Goal: Book appointment/travel/reservation

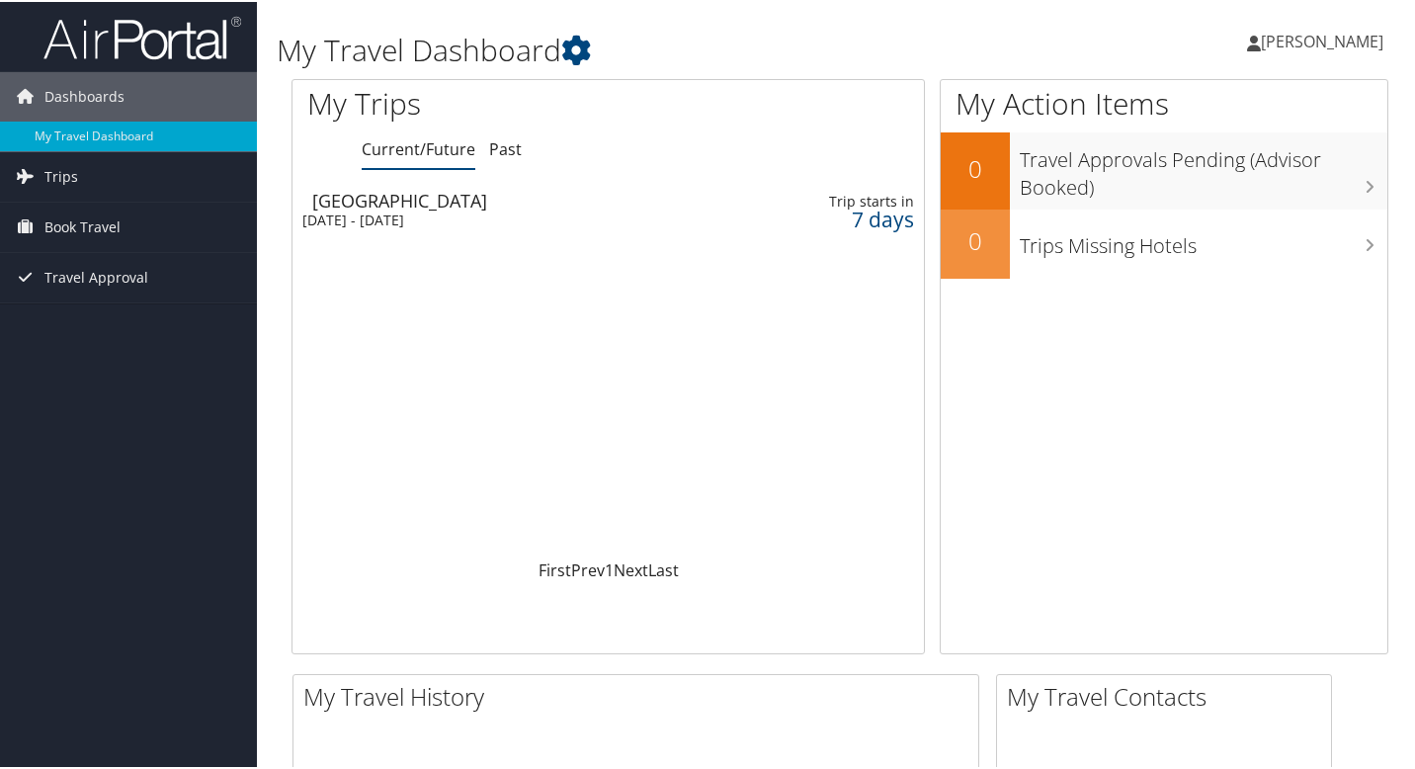
click at [383, 207] on div "Dallas" at bounding box center [515, 199] width 406 height 18
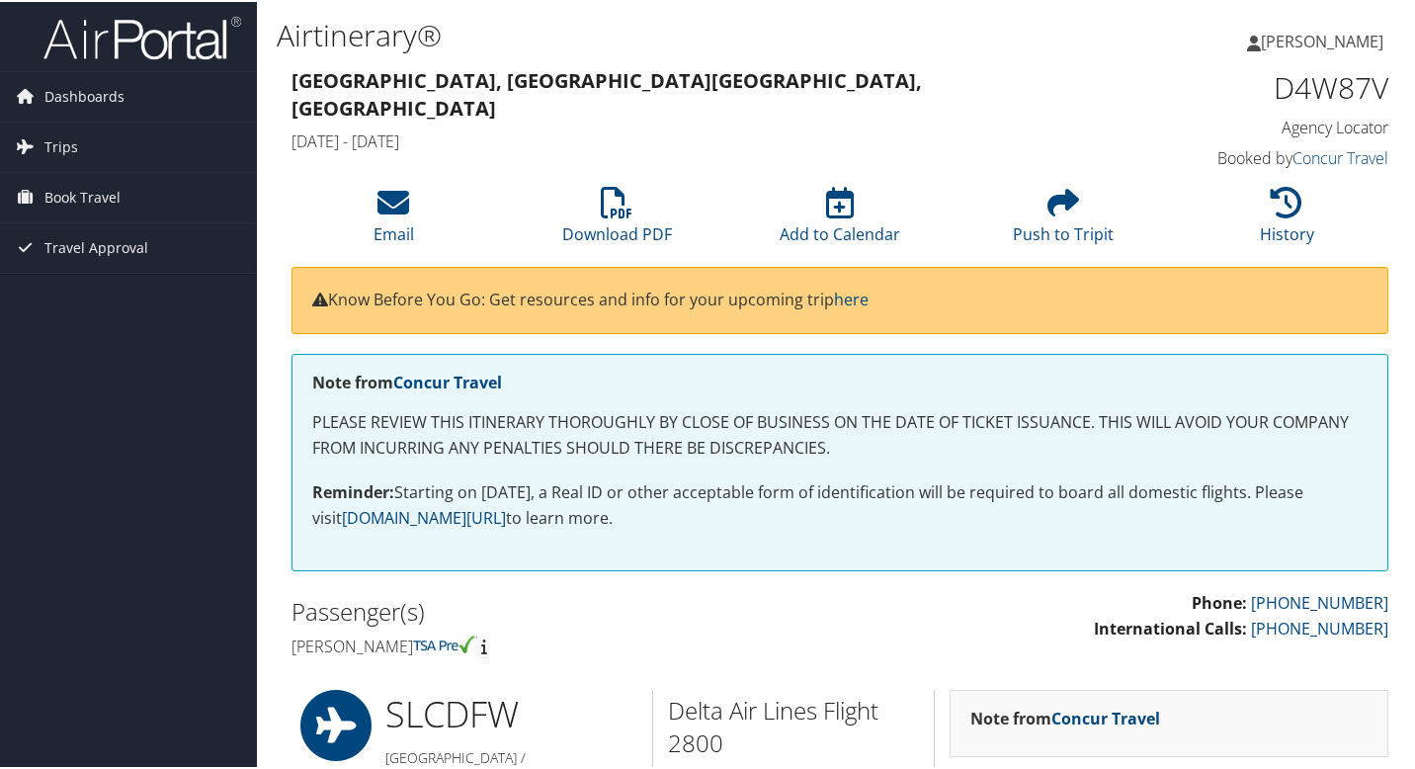
click at [677, 141] on div "[GEOGRAPHIC_DATA], [GEOGRAPHIC_DATA] [GEOGRAPHIC_DATA], [GEOGRAPHIC_DATA] [GEOG…" at bounding box center [840, 118] width 1127 height 113
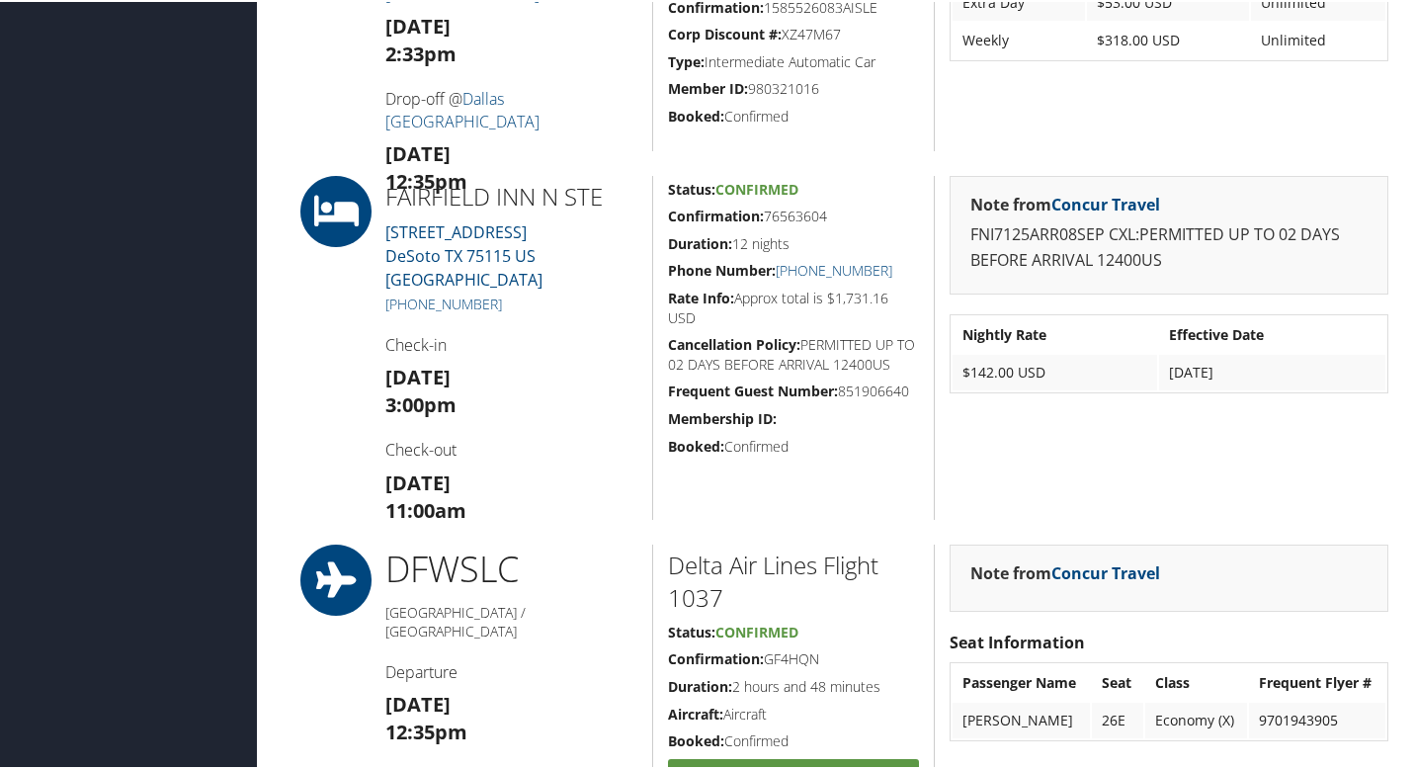
scroll to position [1186, 0]
click at [600, 384] on h3 "[DATE] 3:00pm" at bounding box center [511, 390] width 252 height 55
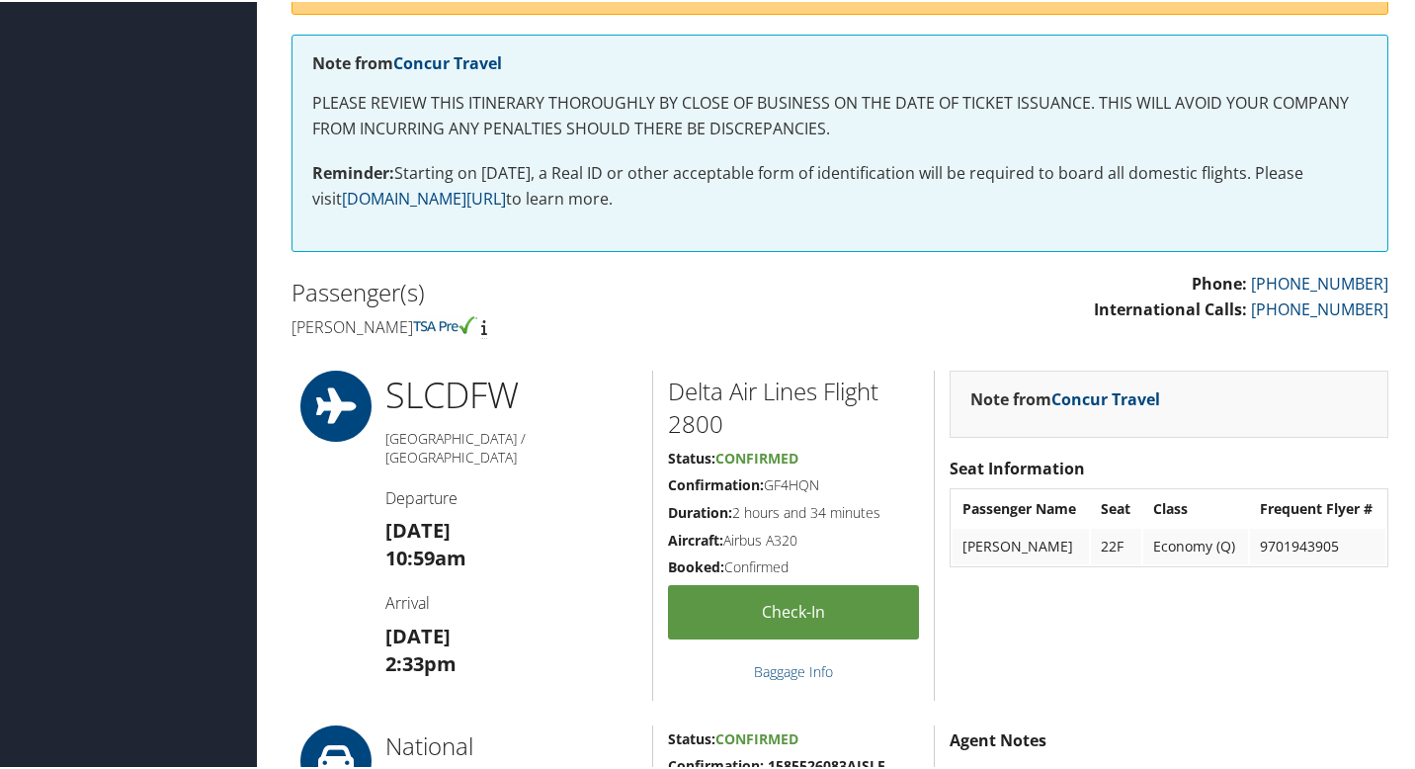
scroll to position [0, 0]
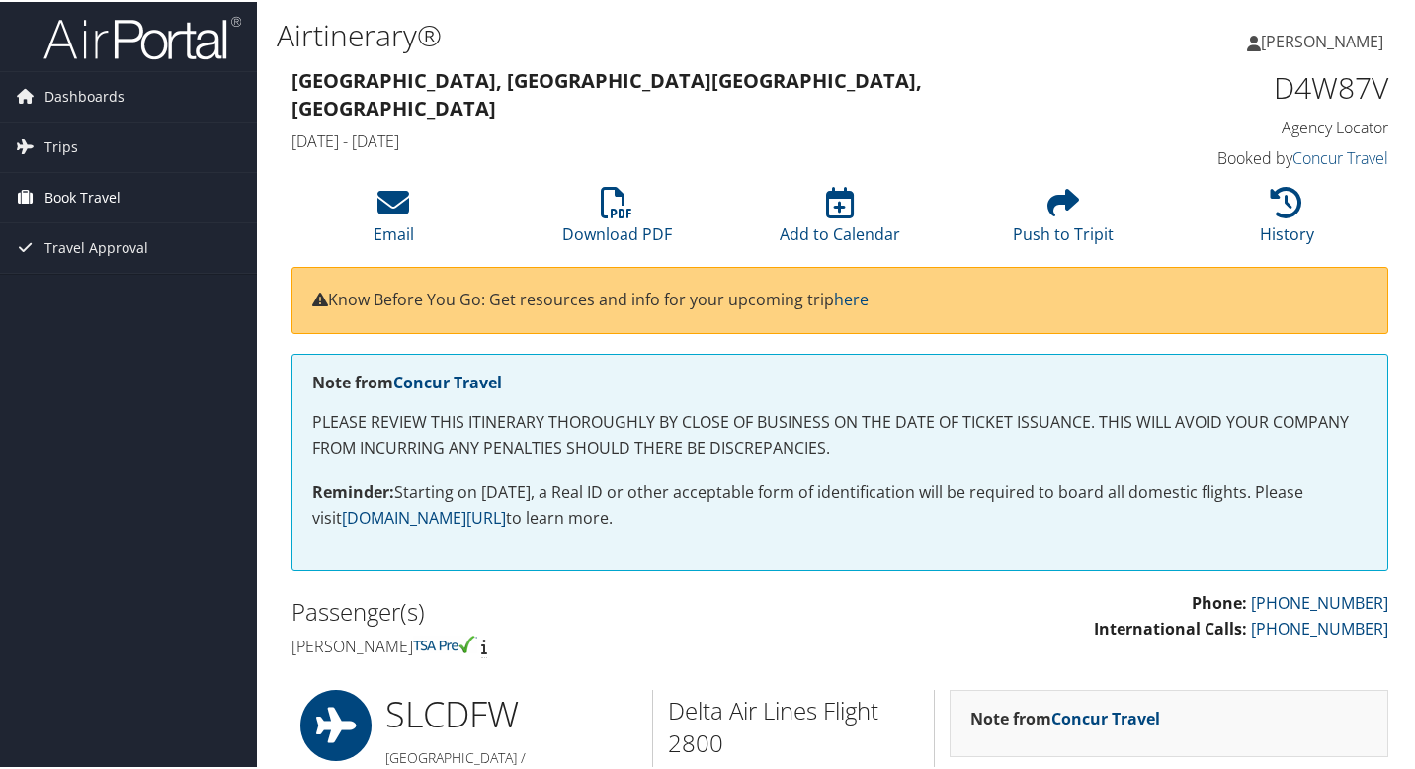
click at [91, 198] on span "Book Travel" at bounding box center [82, 195] width 76 height 49
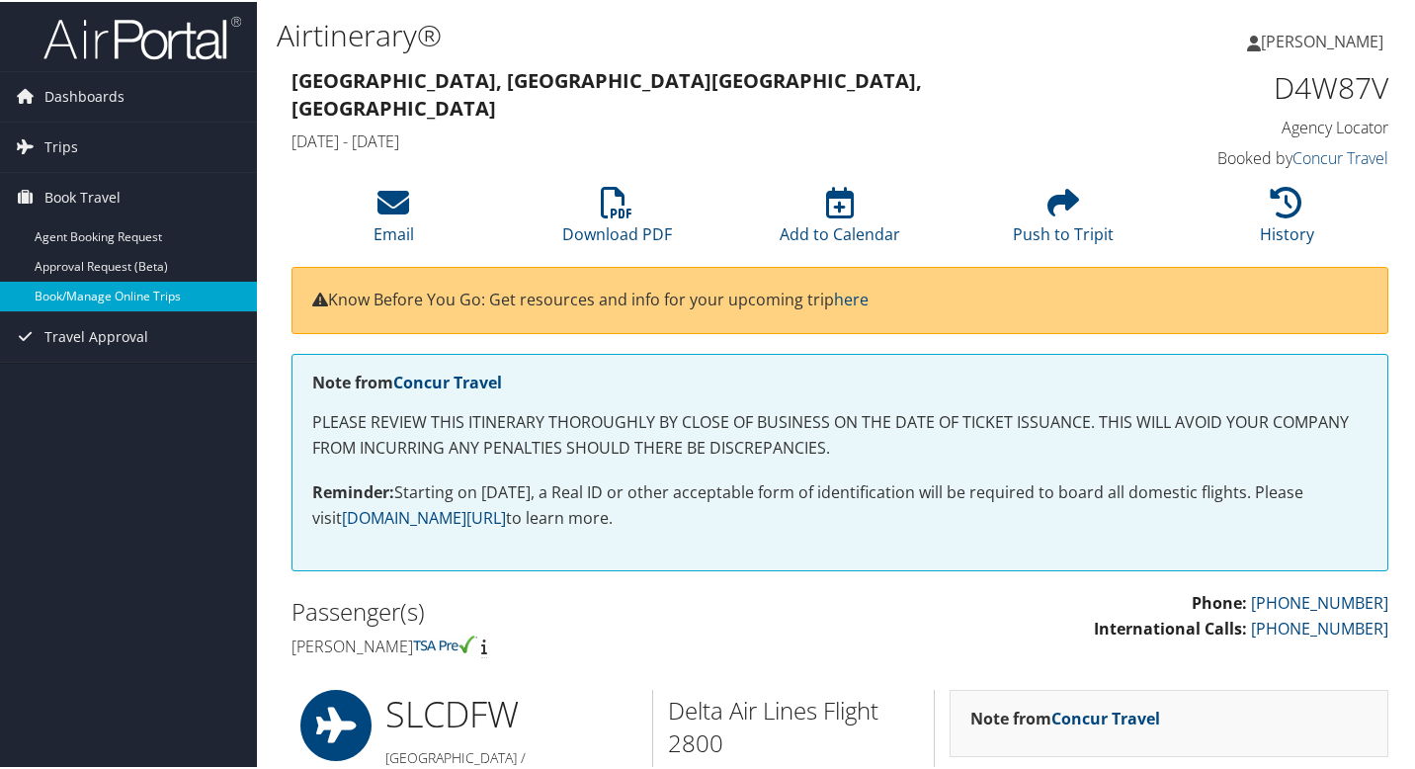
click at [109, 296] on link "Book/Manage Online Trips" at bounding box center [128, 295] width 257 height 30
